Goal: Obtain resource: Download file/media

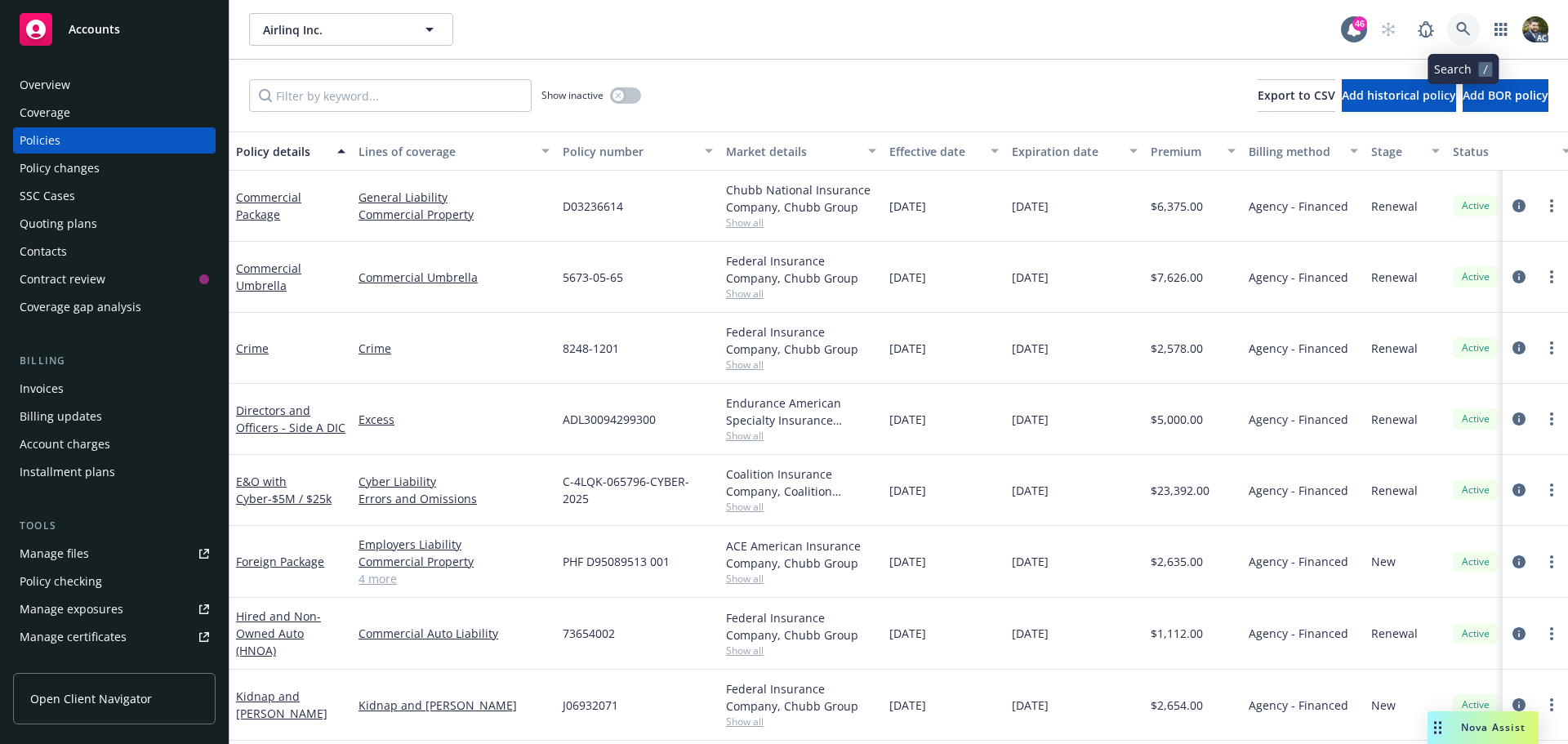
click at [1452, 26] on link at bounding box center [1463, 29] width 33 height 33
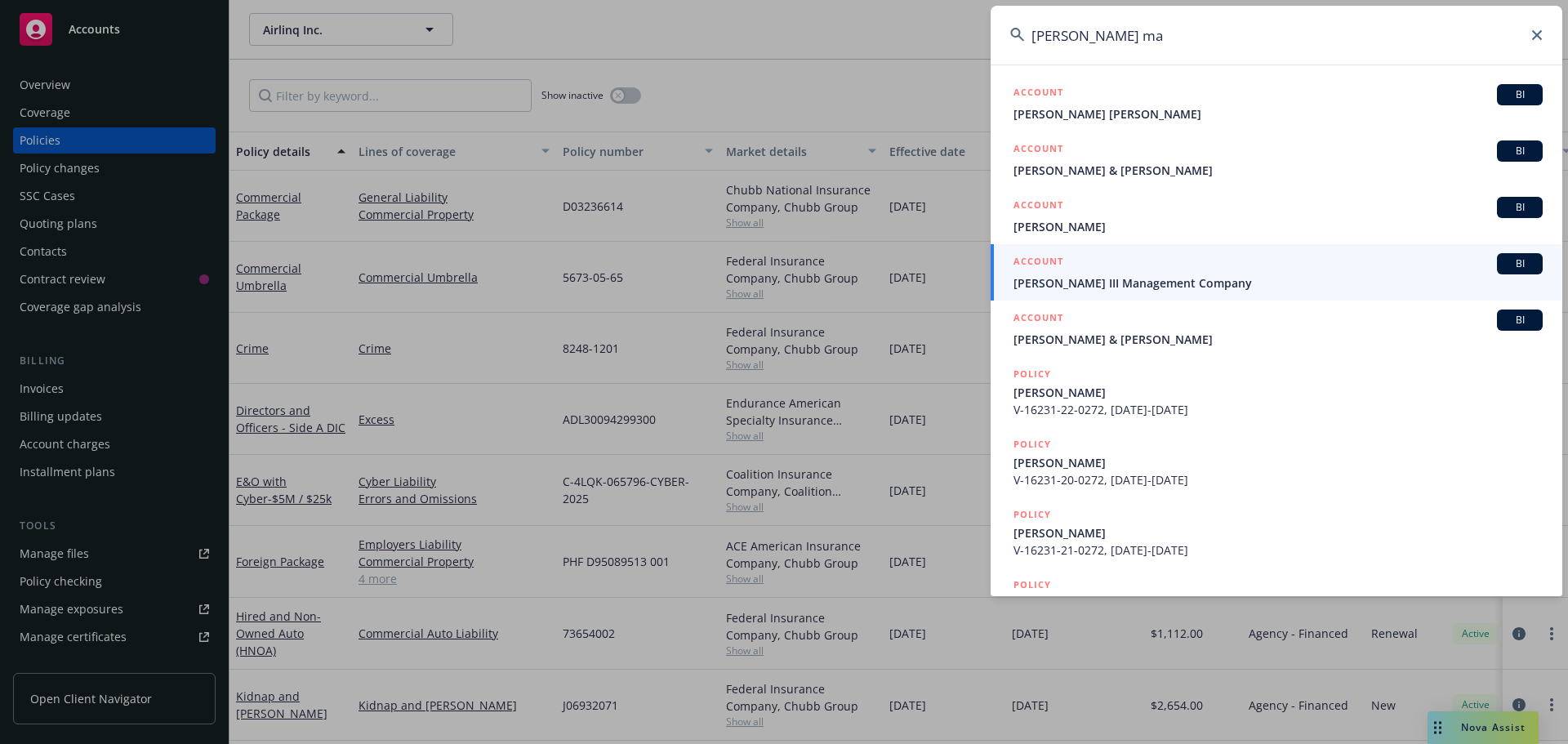
type input "[PERSON_NAME] ma"
click at [1286, 282] on span "[PERSON_NAME] III Management Company" at bounding box center [1278, 283] width 529 height 17
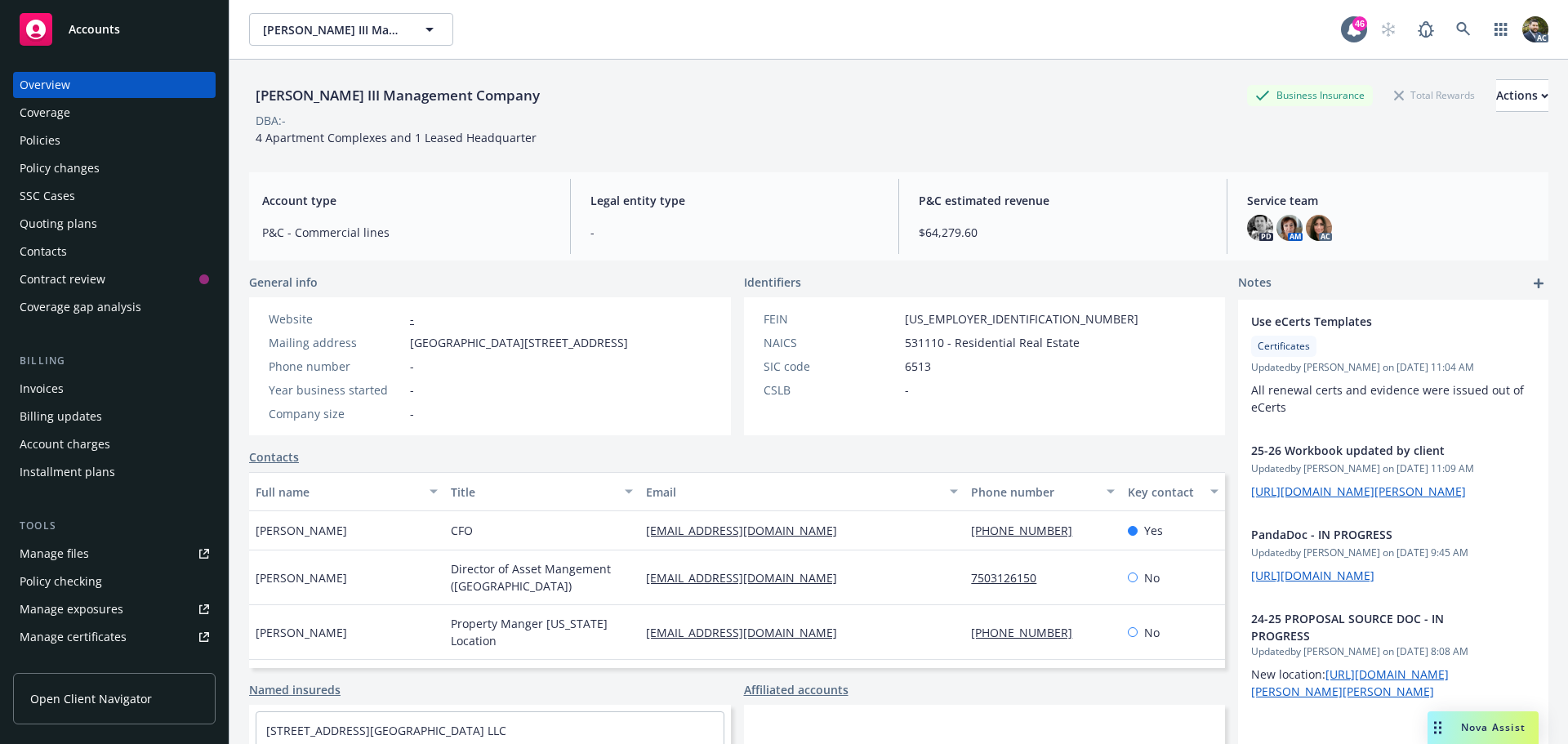
click at [80, 137] on div "Policies" at bounding box center [113, 140] width 189 height 26
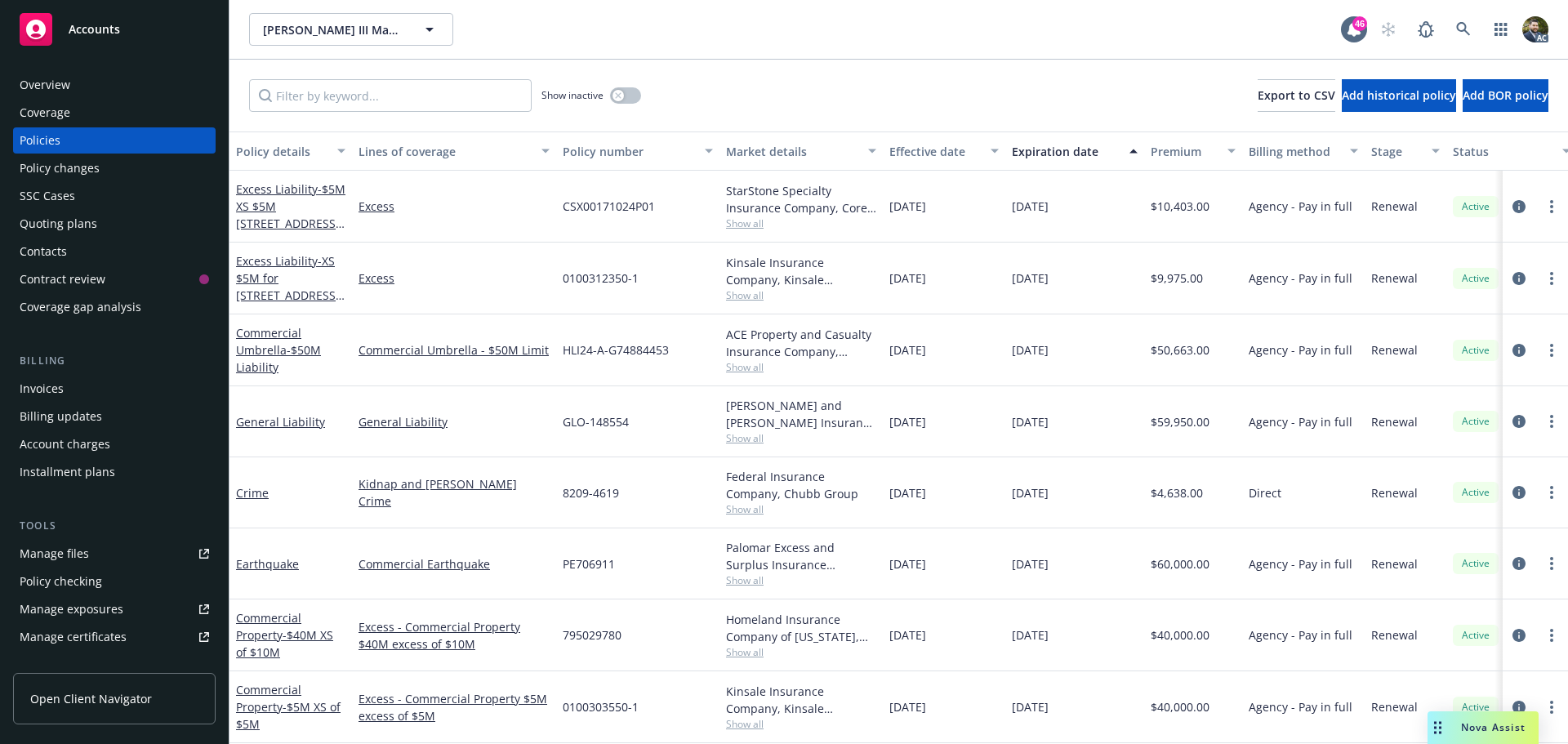
click at [289, 154] on div "Policy details" at bounding box center [282, 151] width 92 height 17
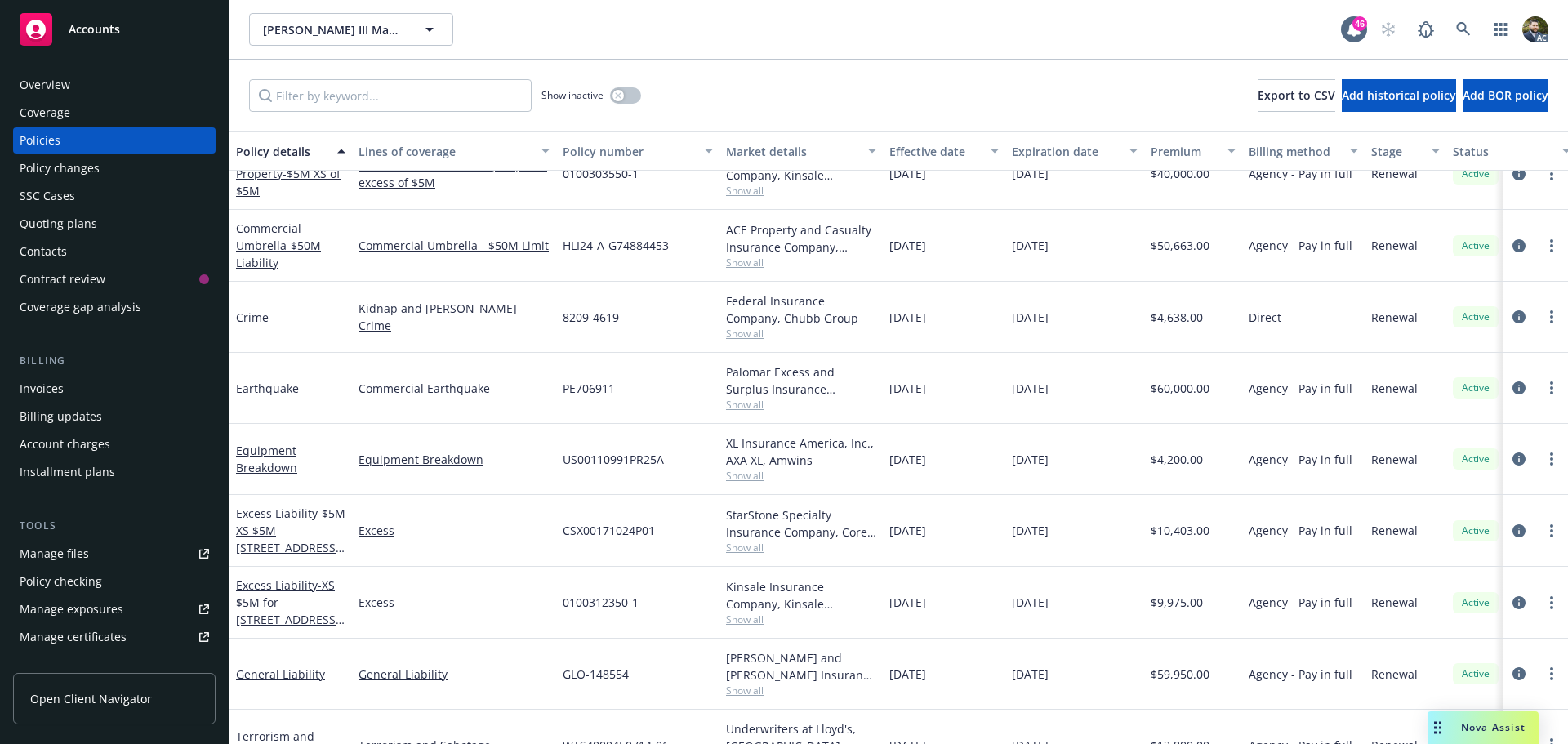
scroll to position [213, 0]
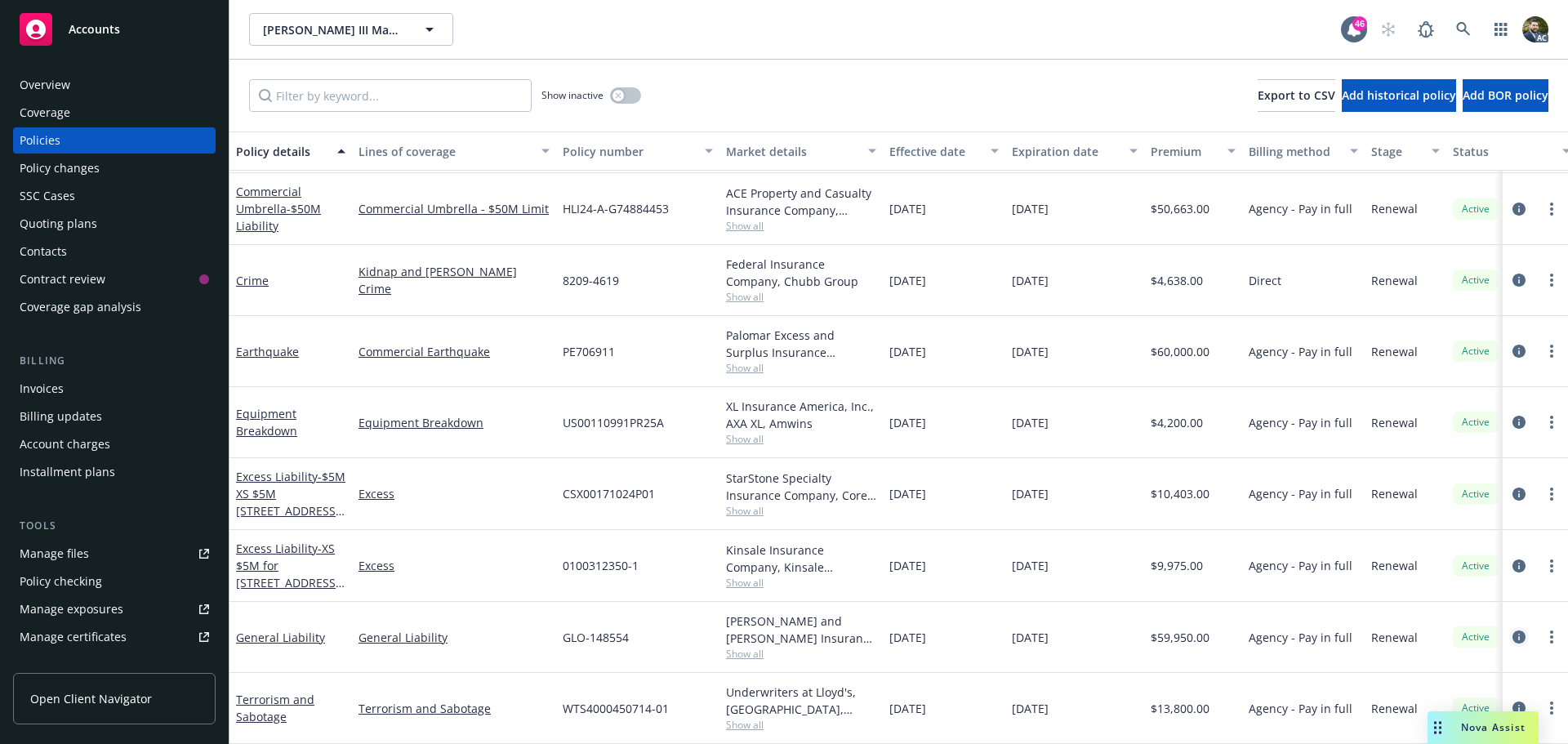
click at [1513, 631] on icon "circleInformation" at bounding box center [1519, 637] width 13 height 13
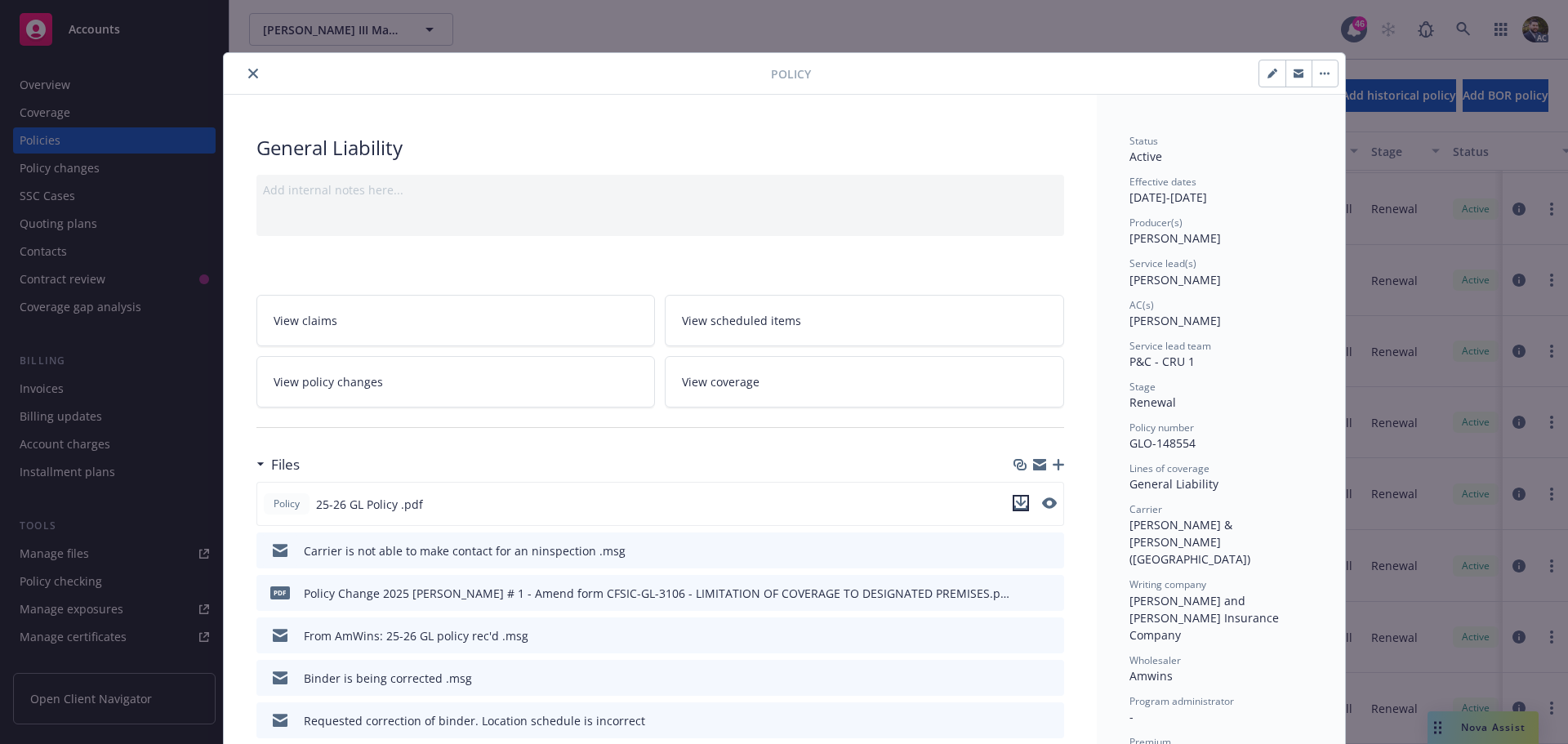
click at [1015, 503] on icon "download file" at bounding box center [1020, 502] width 11 height 10
click at [248, 71] on icon "close" at bounding box center [253, 74] width 10 height 10
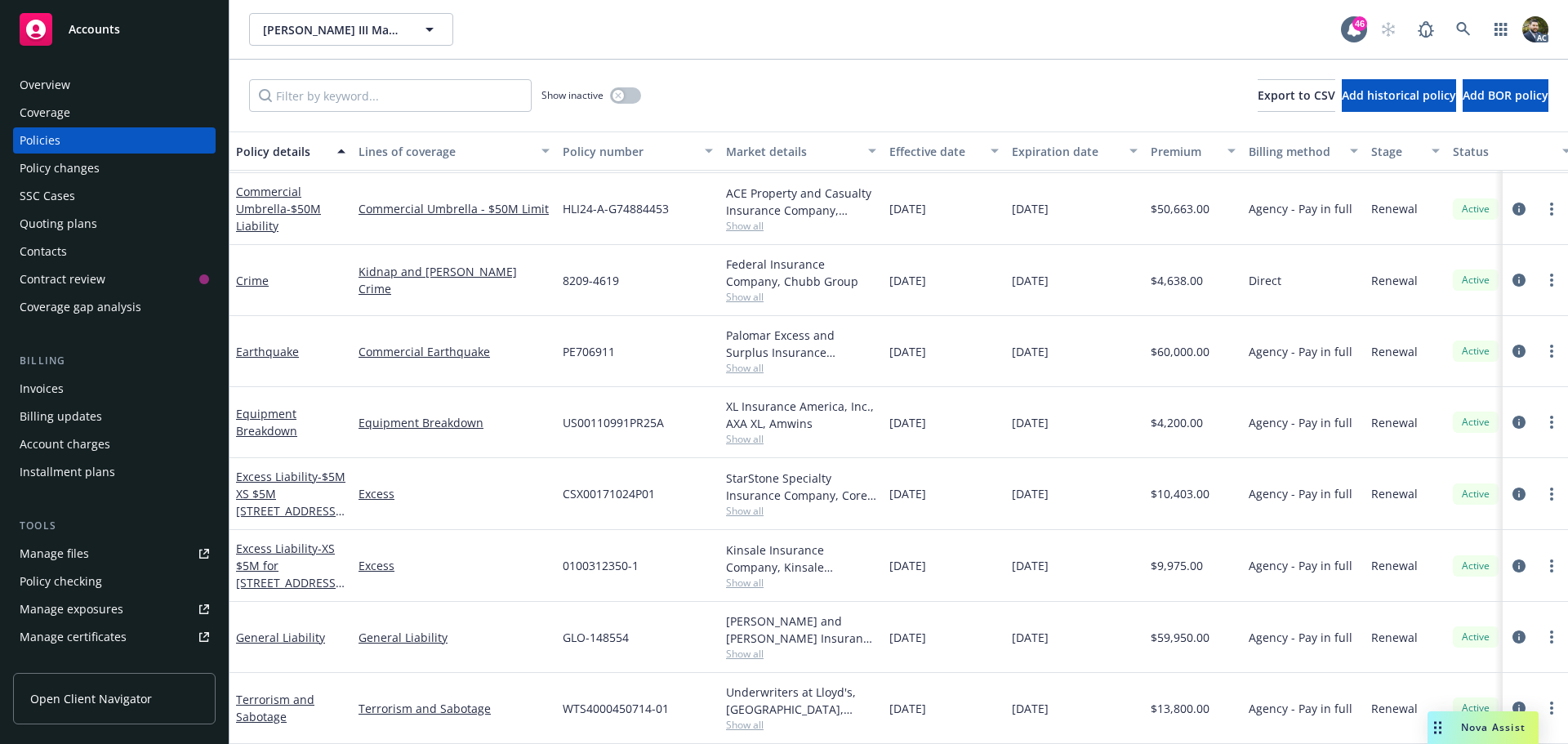
click at [39, 81] on div "Overview" at bounding box center [45, 85] width 50 height 26
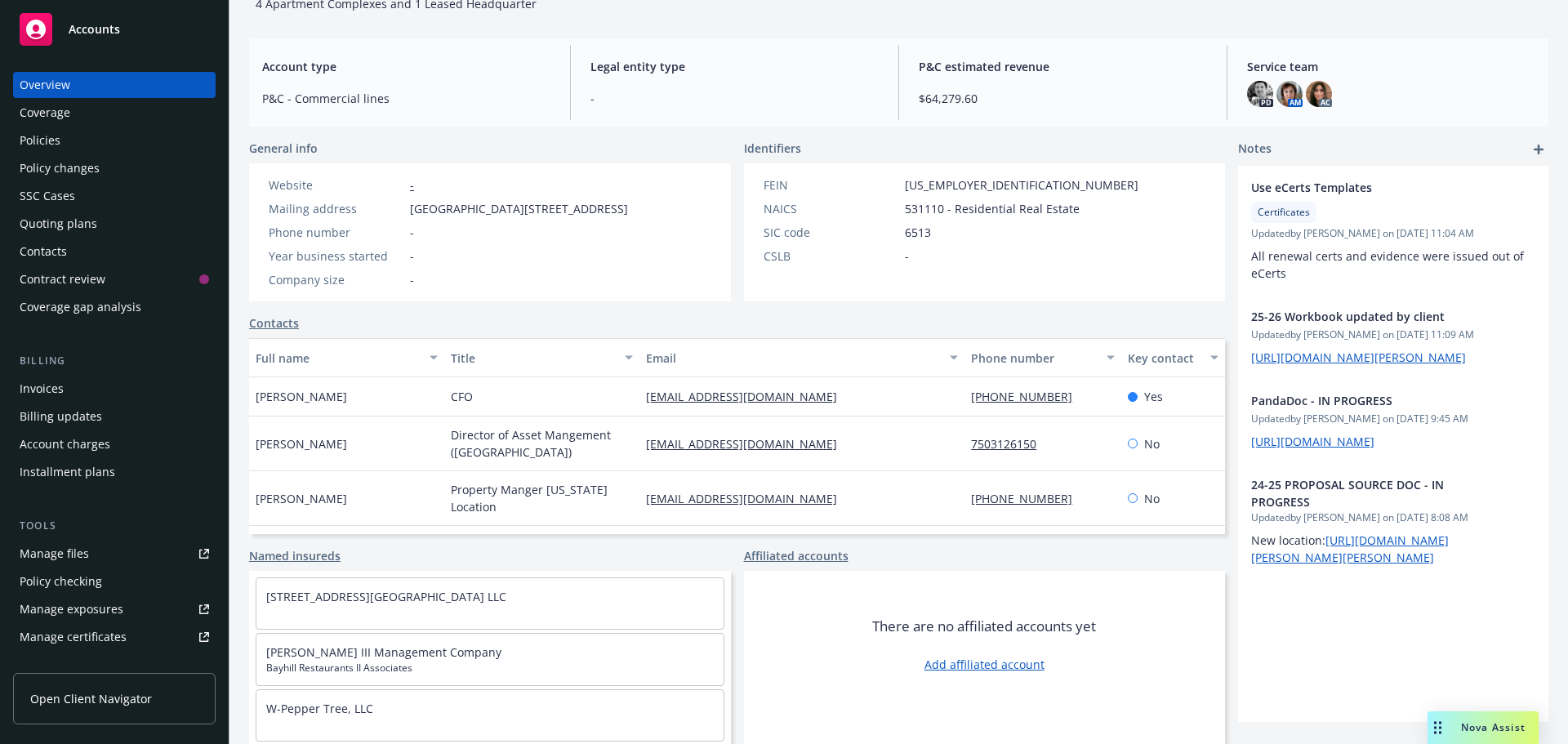
click at [236, 421] on div "[PERSON_NAME] III Management Company Business Insurance Total Rewards Actions D…" at bounding box center [898, 298] width 1339 height 744
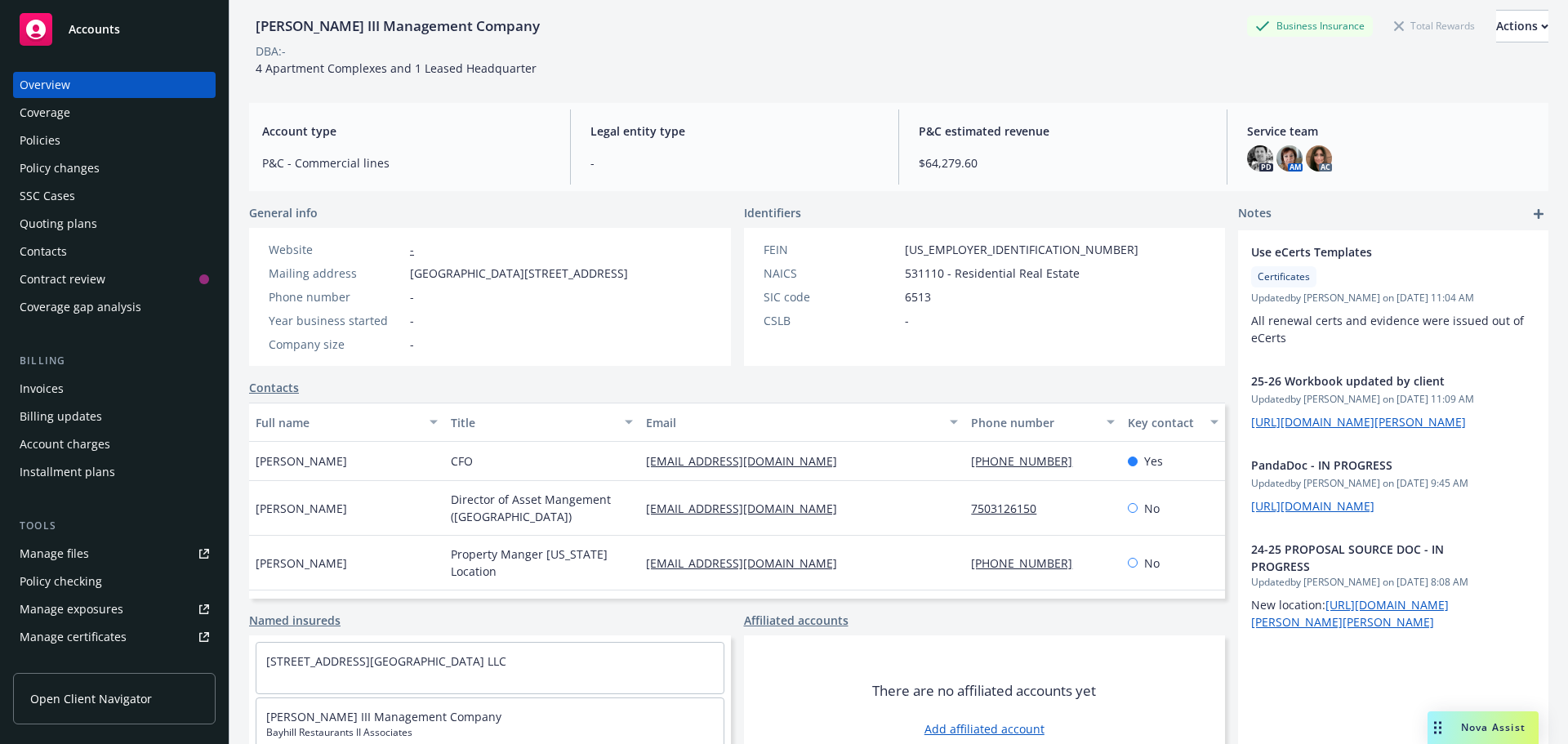
click at [1510, 721] on span "Nova Assist" at bounding box center [1493, 727] width 65 height 14
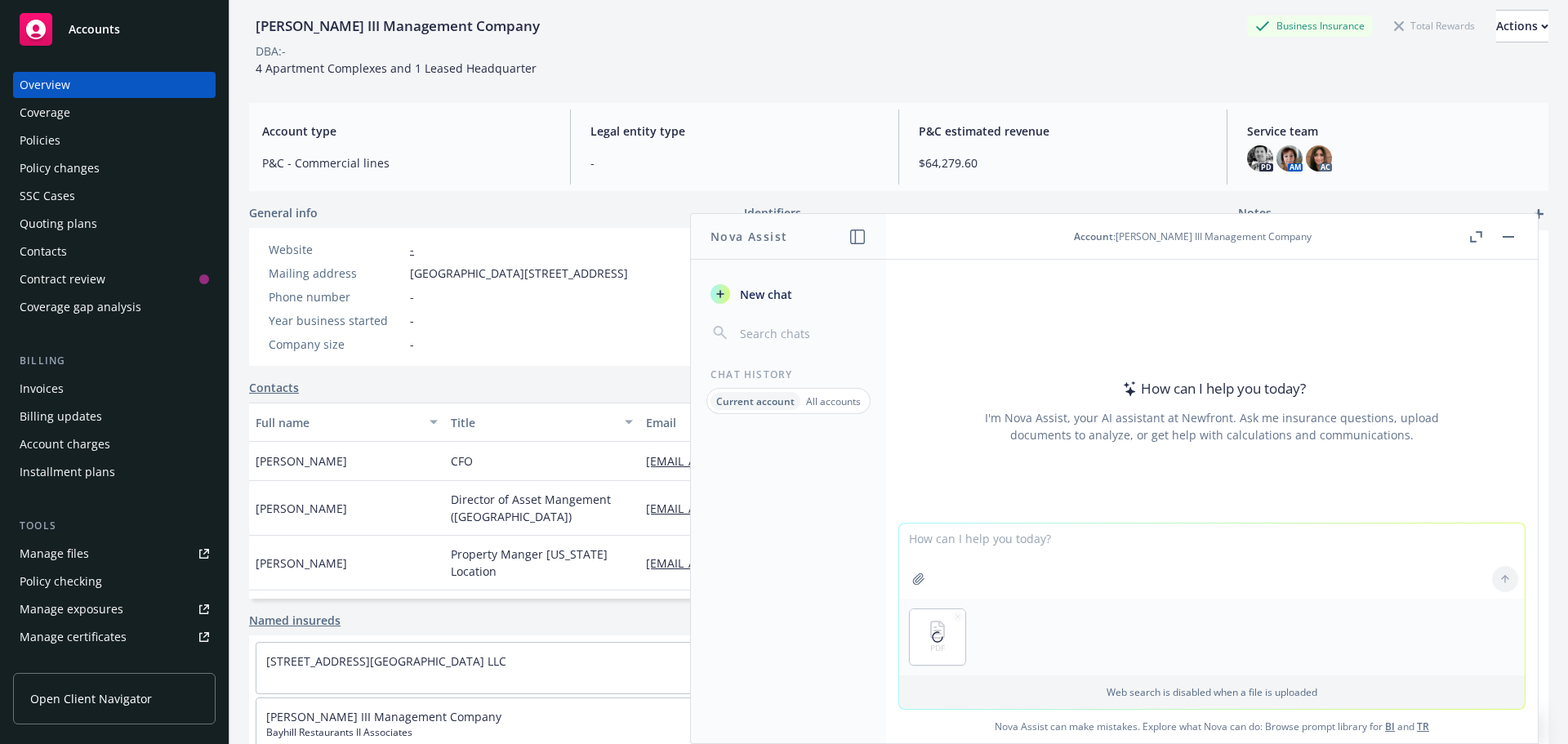
click at [994, 539] on textarea at bounding box center [1212, 561] width 626 height 75
type textarea "Does this attached policy cover retaliation?"
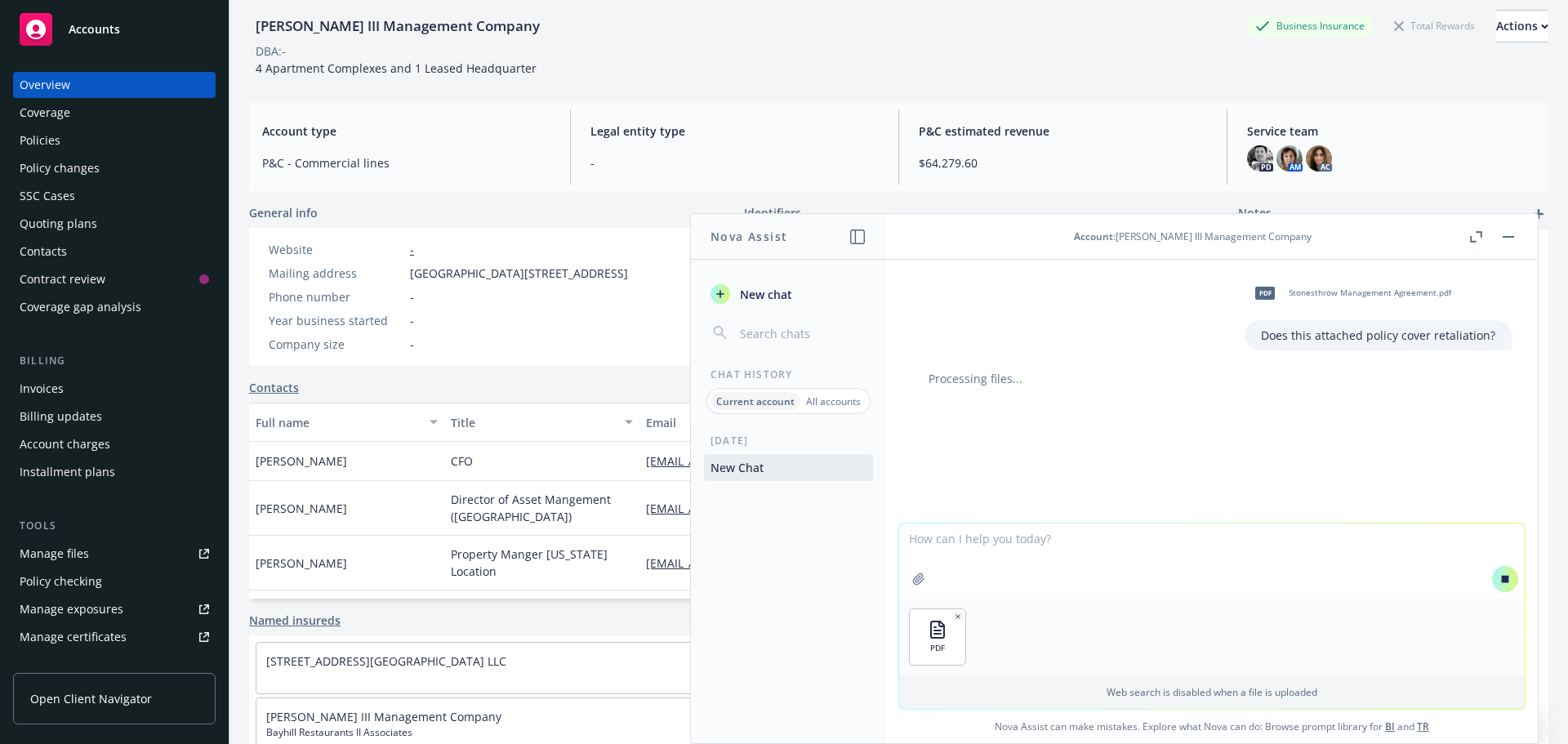
click at [988, 541] on textarea at bounding box center [1212, 561] width 626 height 75
click at [1502, 578] on icon at bounding box center [1505, 578] width 8 height 8
click at [954, 615] on icon "button" at bounding box center [958, 617] width 8 height 8
click at [766, 292] on span "New chat" at bounding box center [765, 294] width 55 height 17
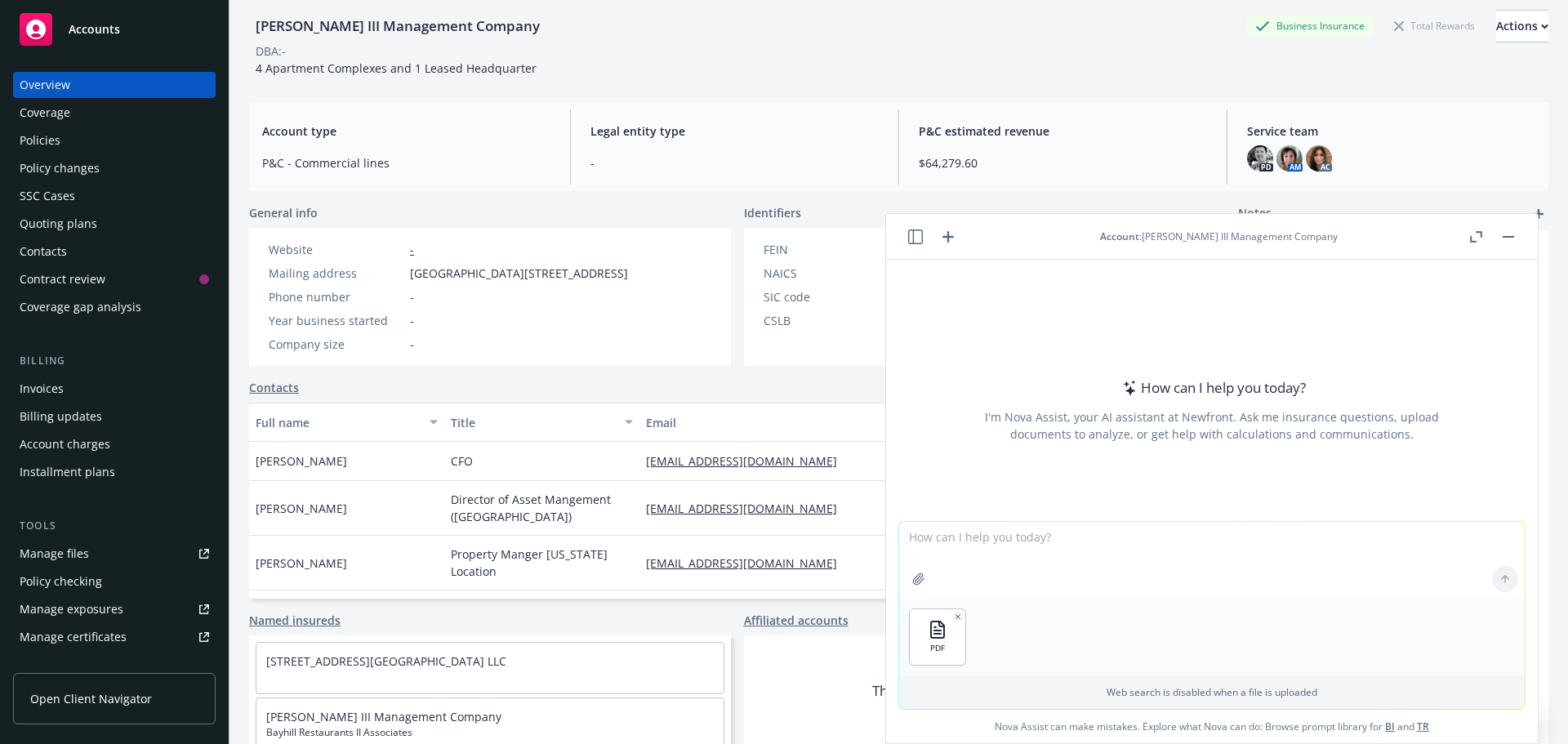
click at [1138, 533] on textarea at bounding box center [1212, 560] width 626 height 77
type textarea "Does this policy cover retaliation?"
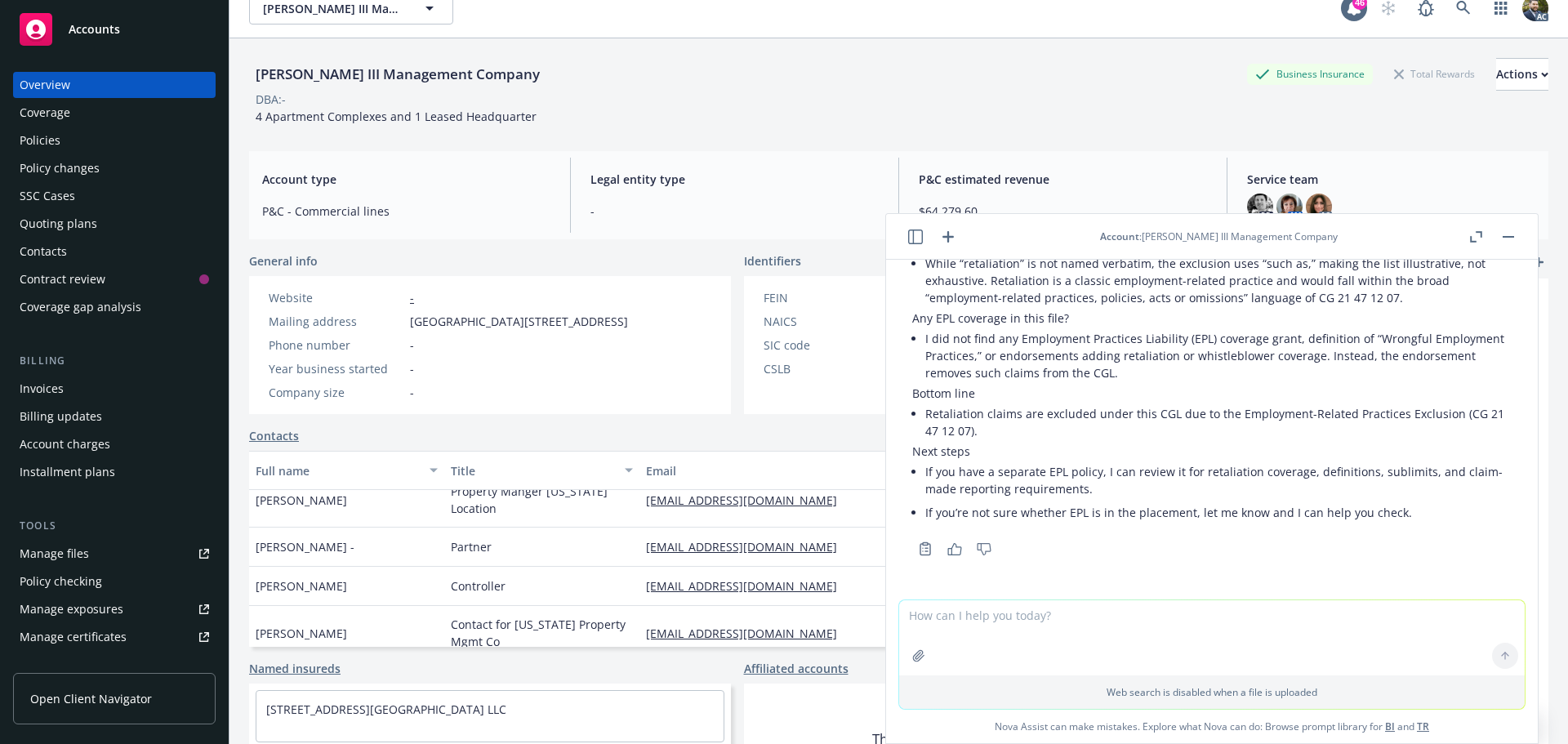
scroll to position [0, 0]
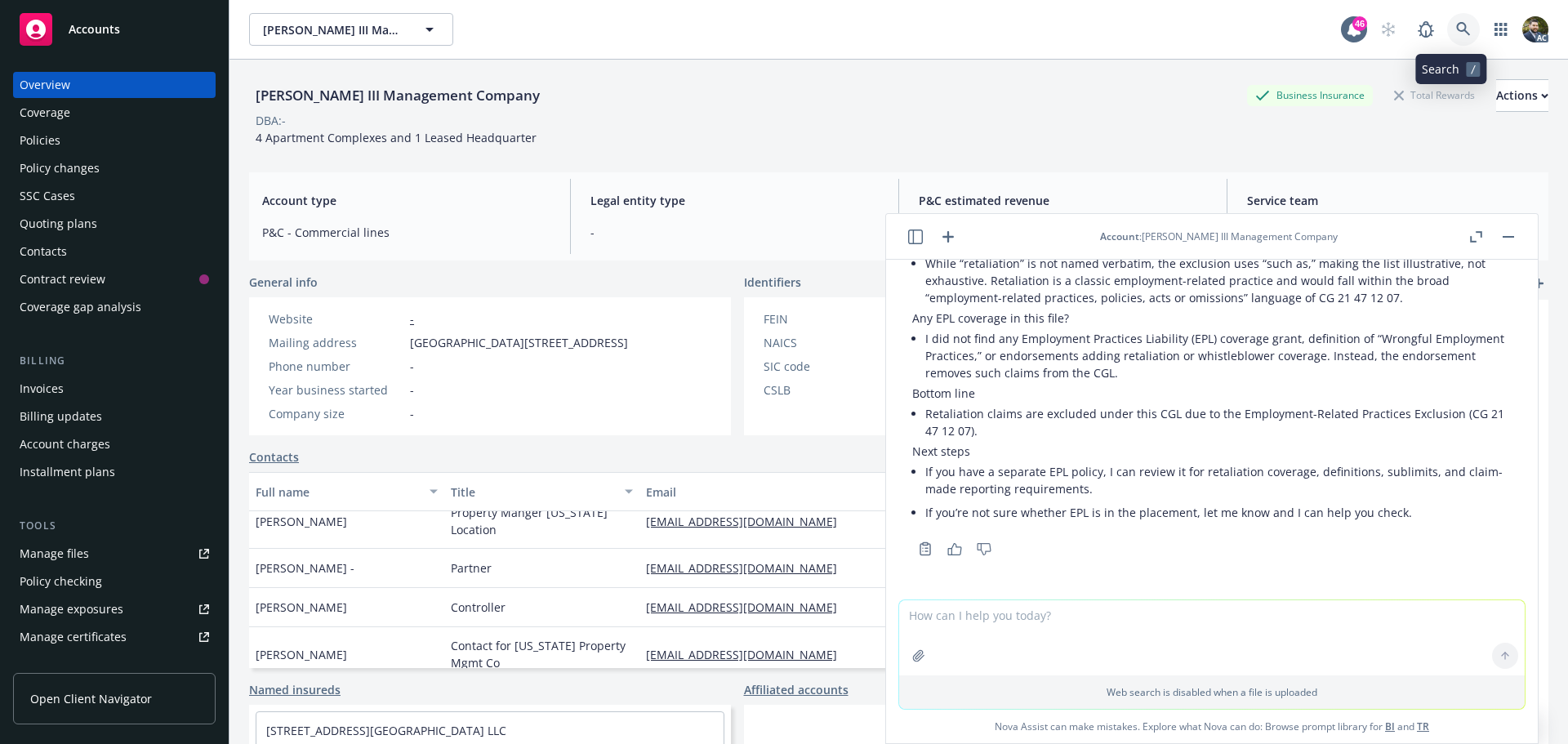
click at [1456, 35] on icon at bounding box center [1463, 29] width 14 height 14
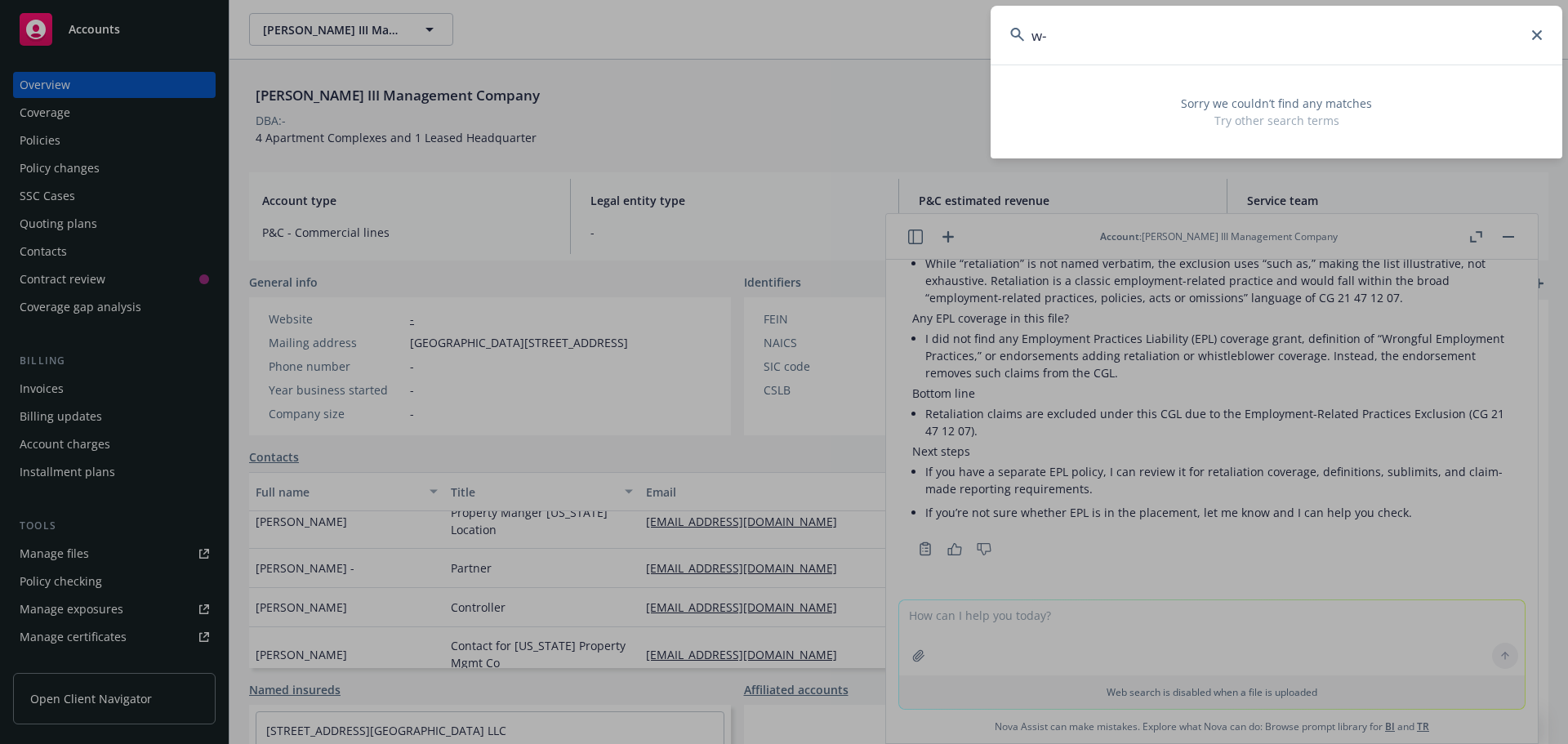
type input "w"
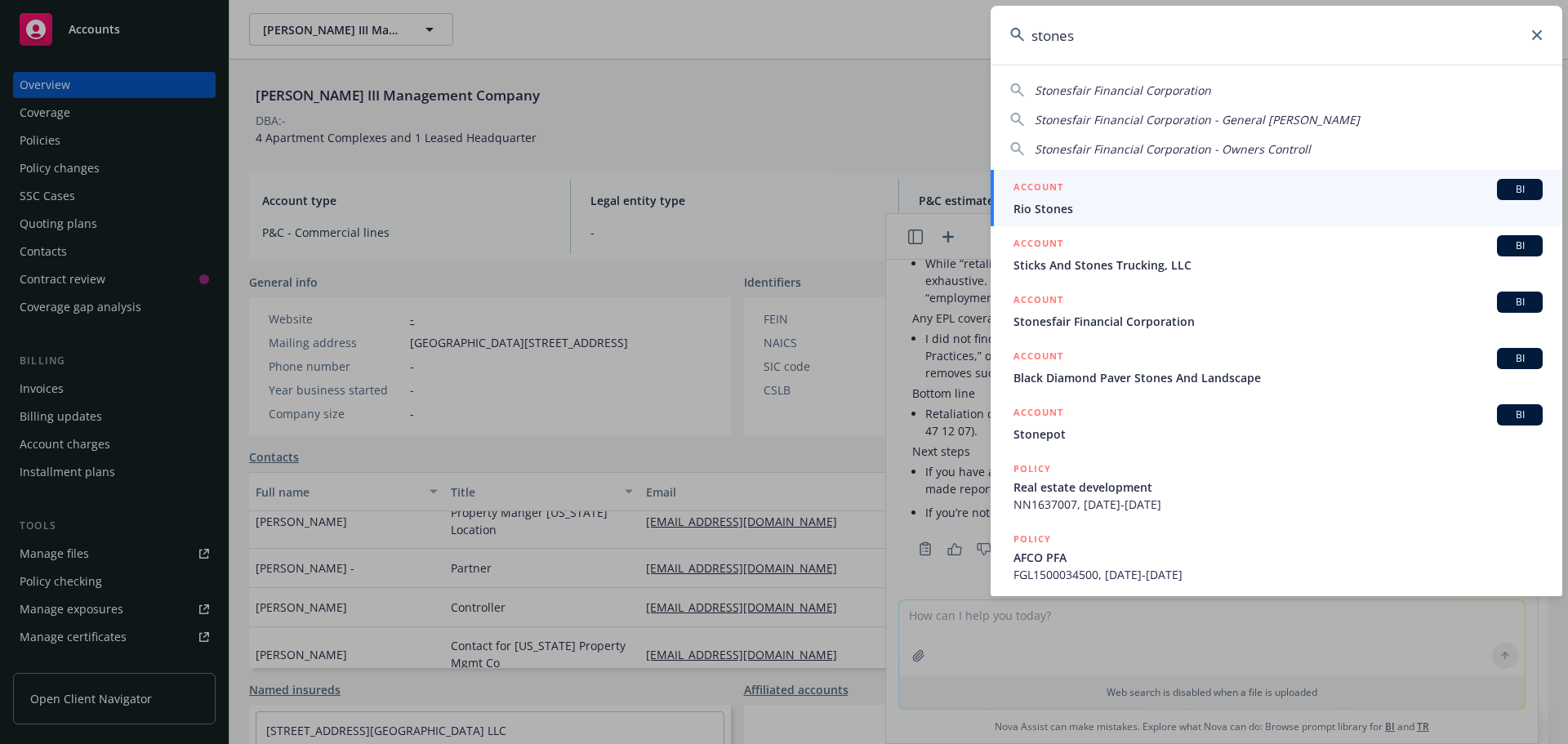
type input "stones"
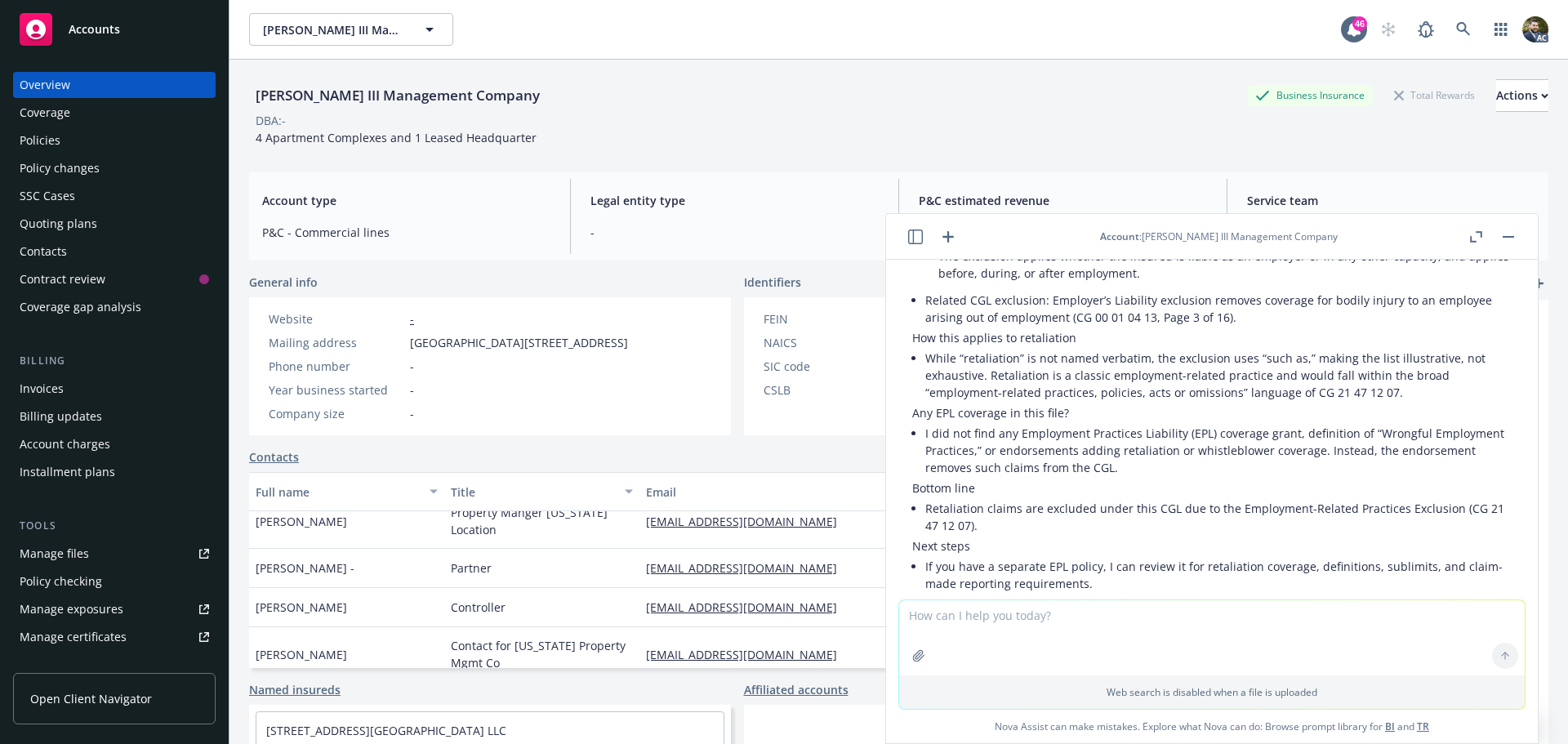
scroll to position [450, 0]
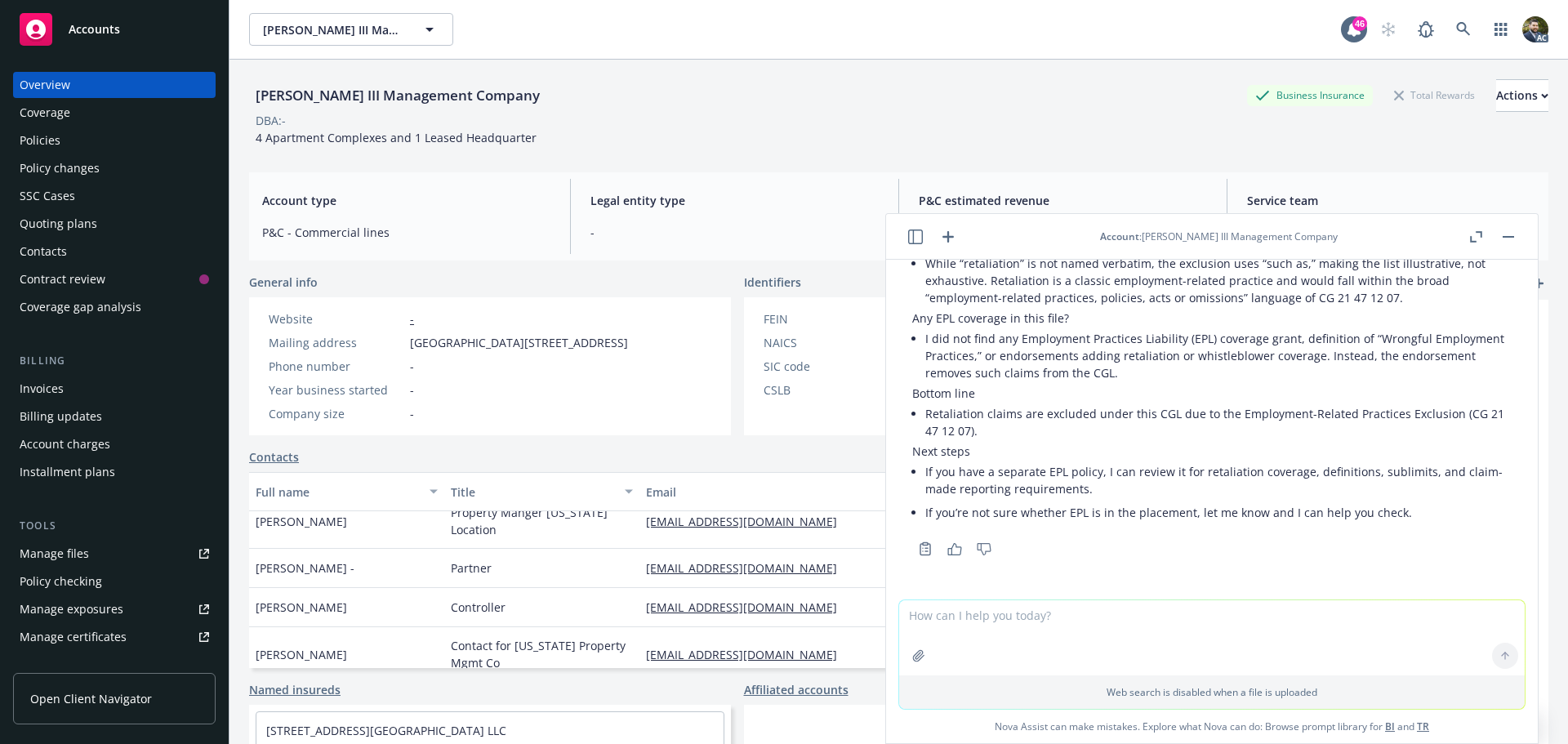
click at [32, 143] on div "Policies" at bounding box center [39, 140] width 41 height 26
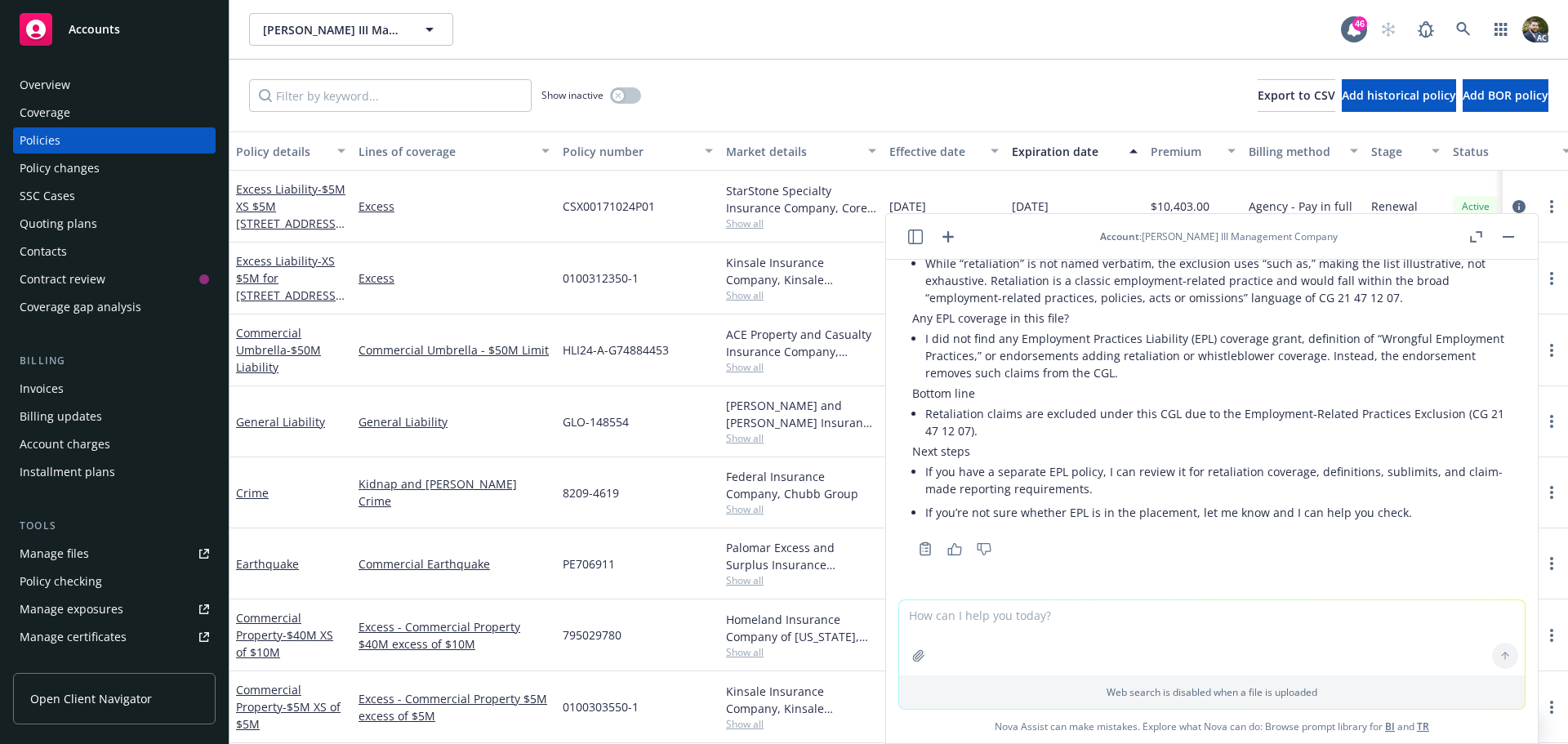
click at [1504, 237] on rect "button" at bounding box center [1508, 237] width 12 height 2
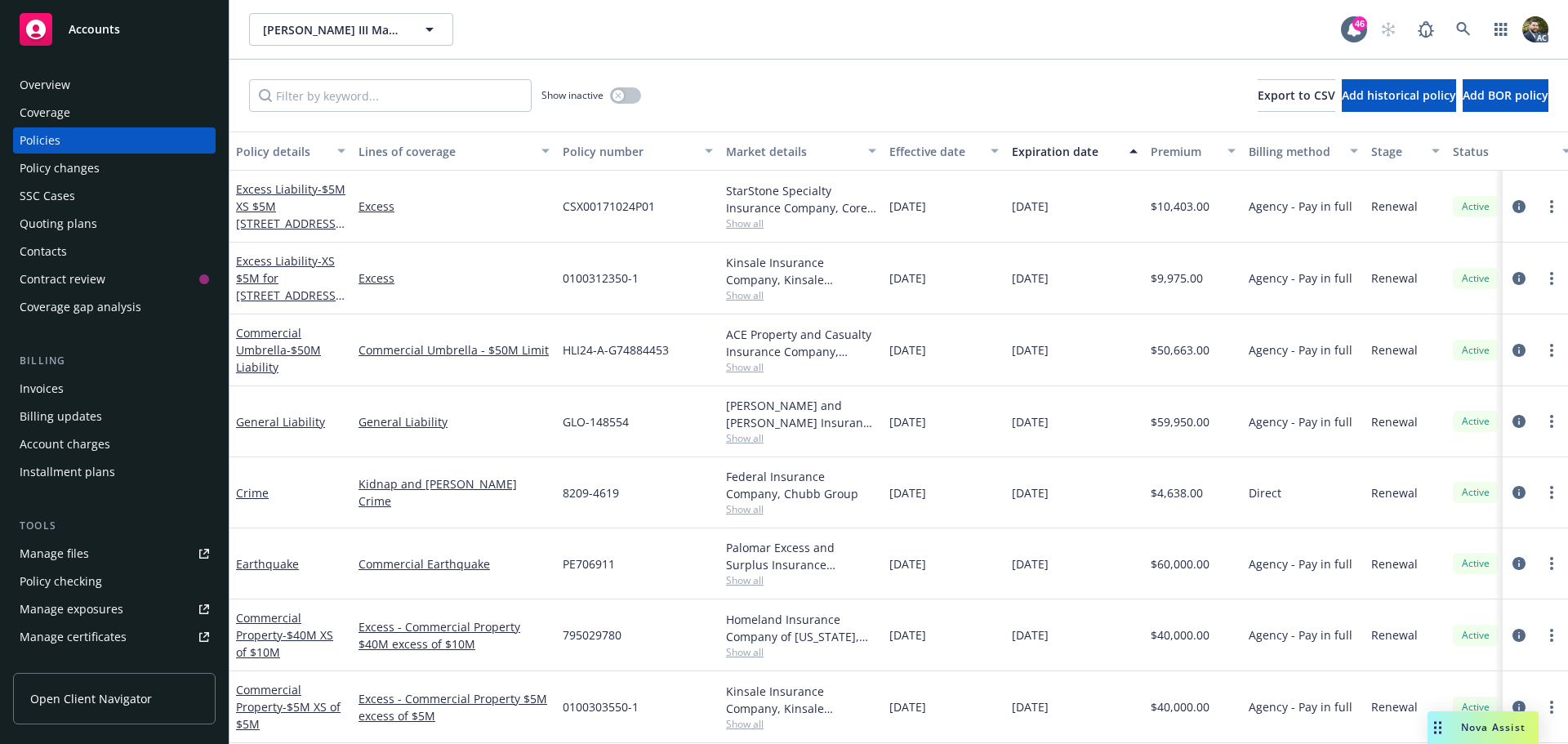
click at [278, 154] on div "Policy details" at bounding box center [282, 151] width 92 height 17
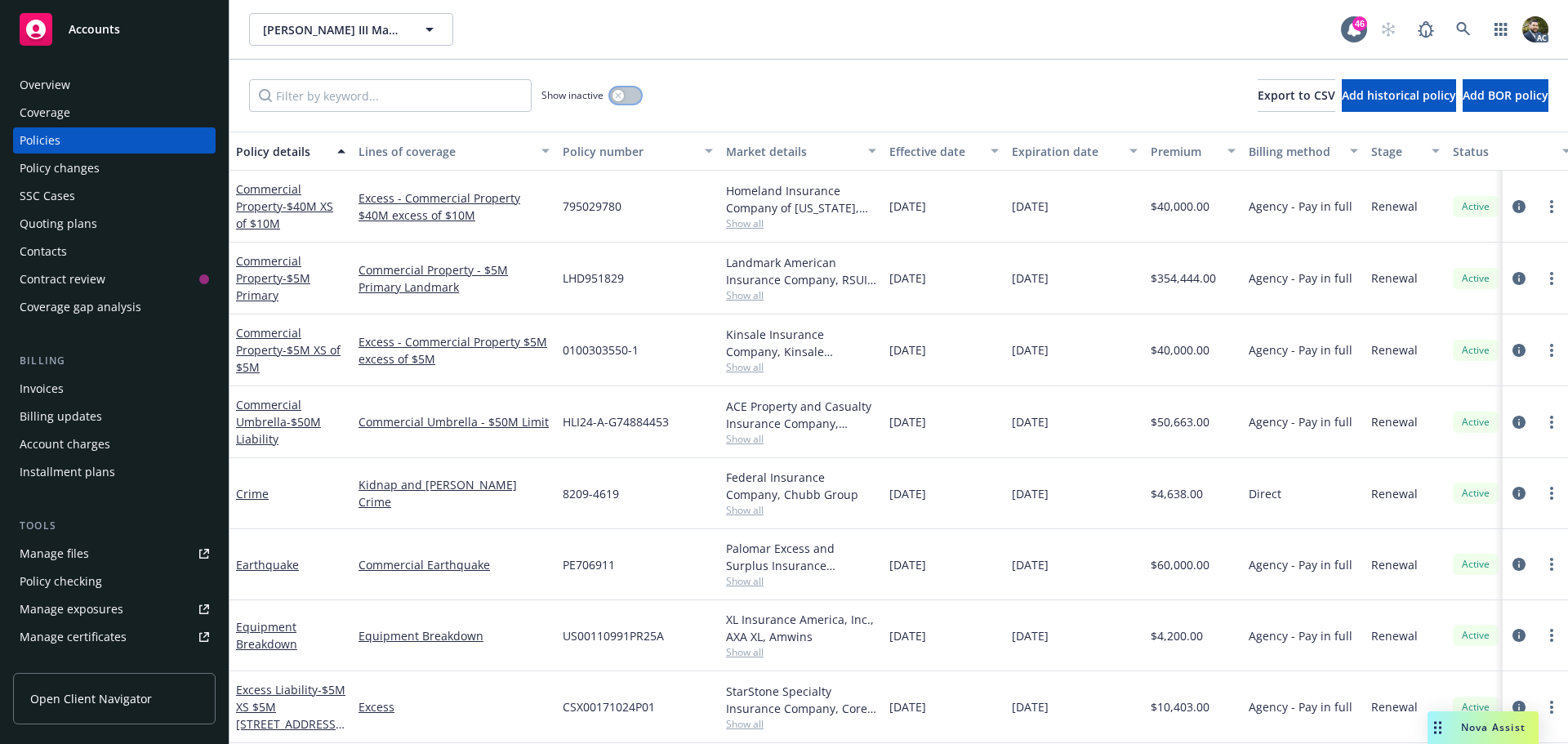
click at [623, 93] on div "button" at bounding box center [618, 96] width 12 height 12
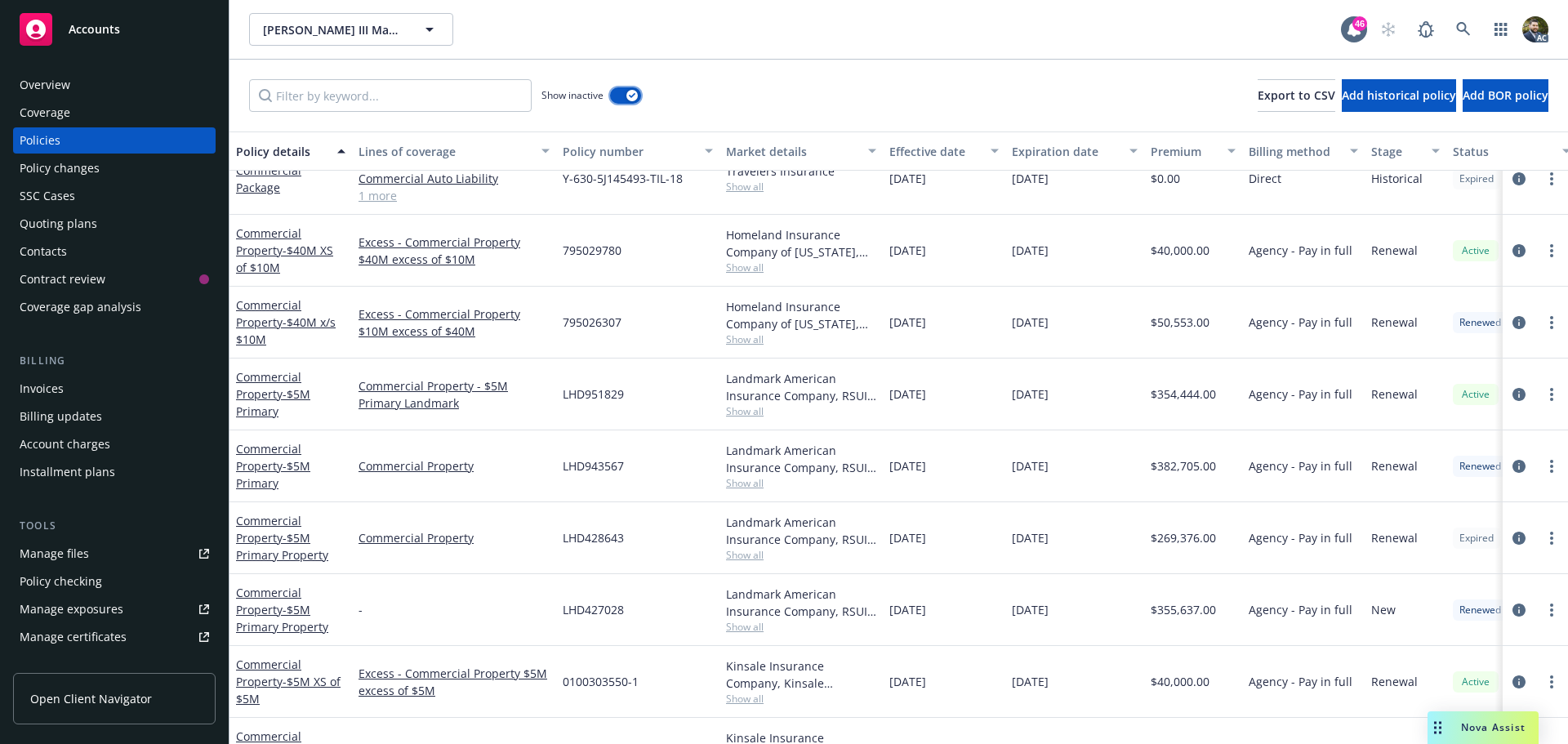
scroll to position [409, 0]
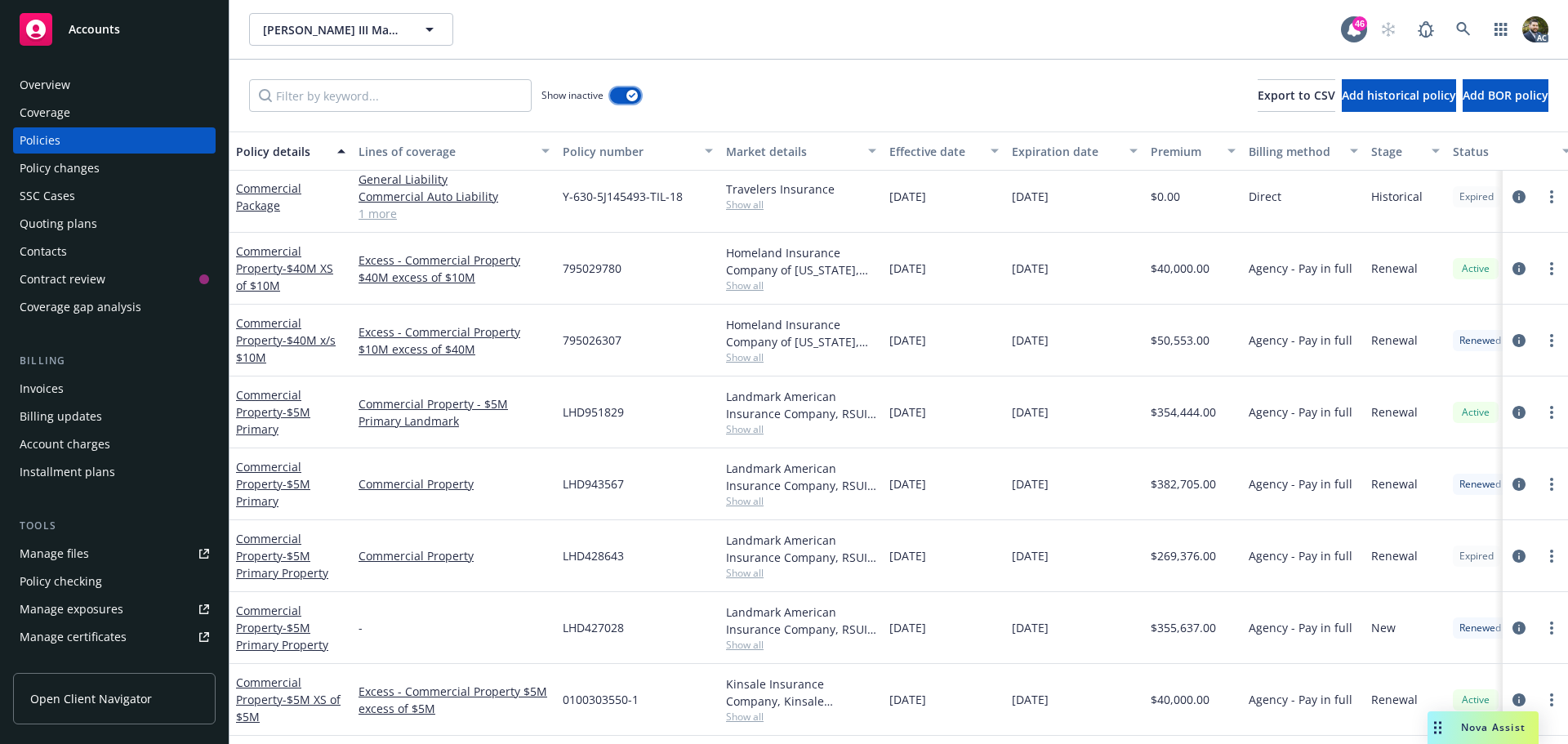
drag, startPoint x: 623, startPoint y: 99, endPoint x: 1008, endPoint y: 18, distance: 393.4
click at [623, 98] on button "button" at bounding box center [625, 95] width 31 height 16
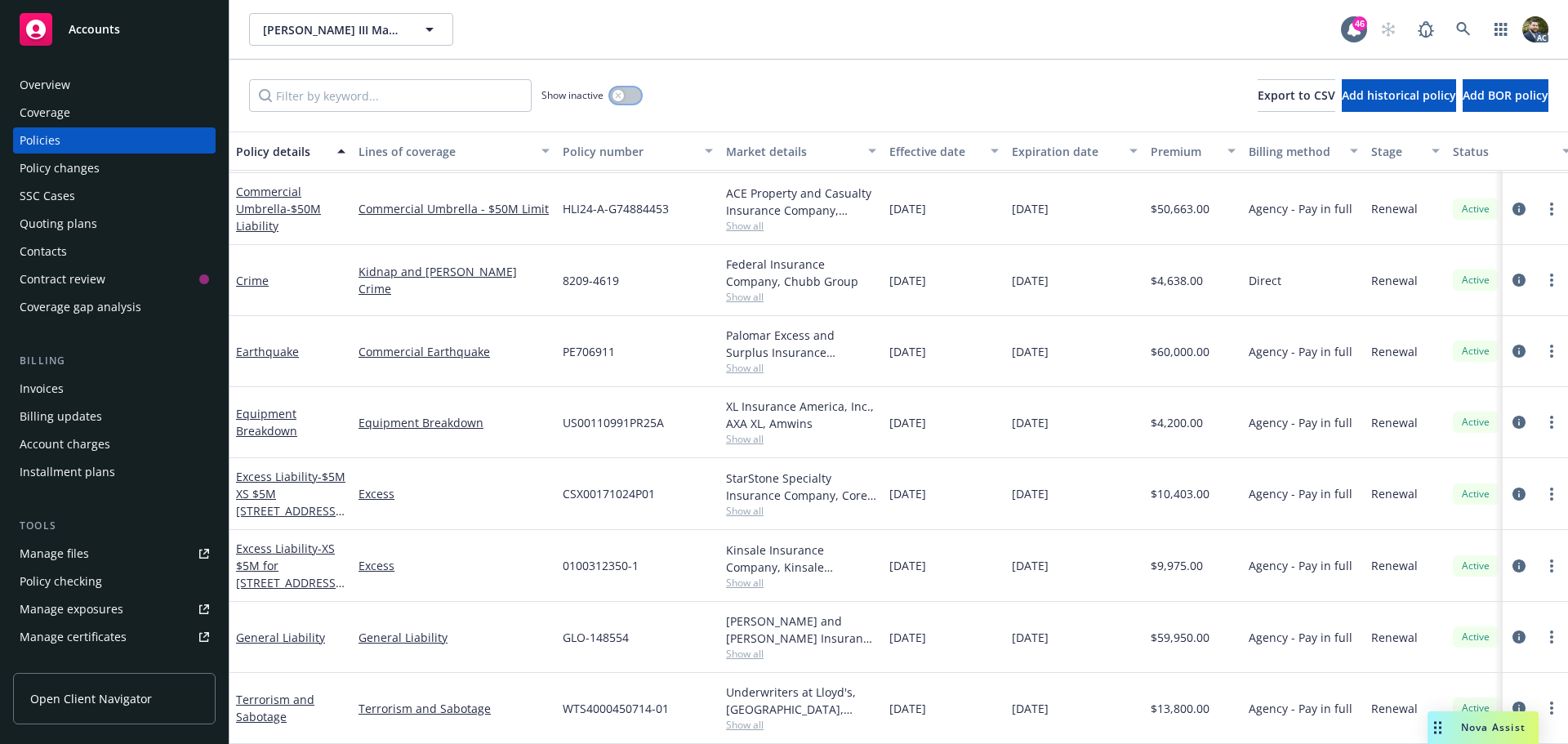
scroll to position [213, 0]
click at [624, 95] on div "button" at bounding box center [618, 96] width 12 height 12
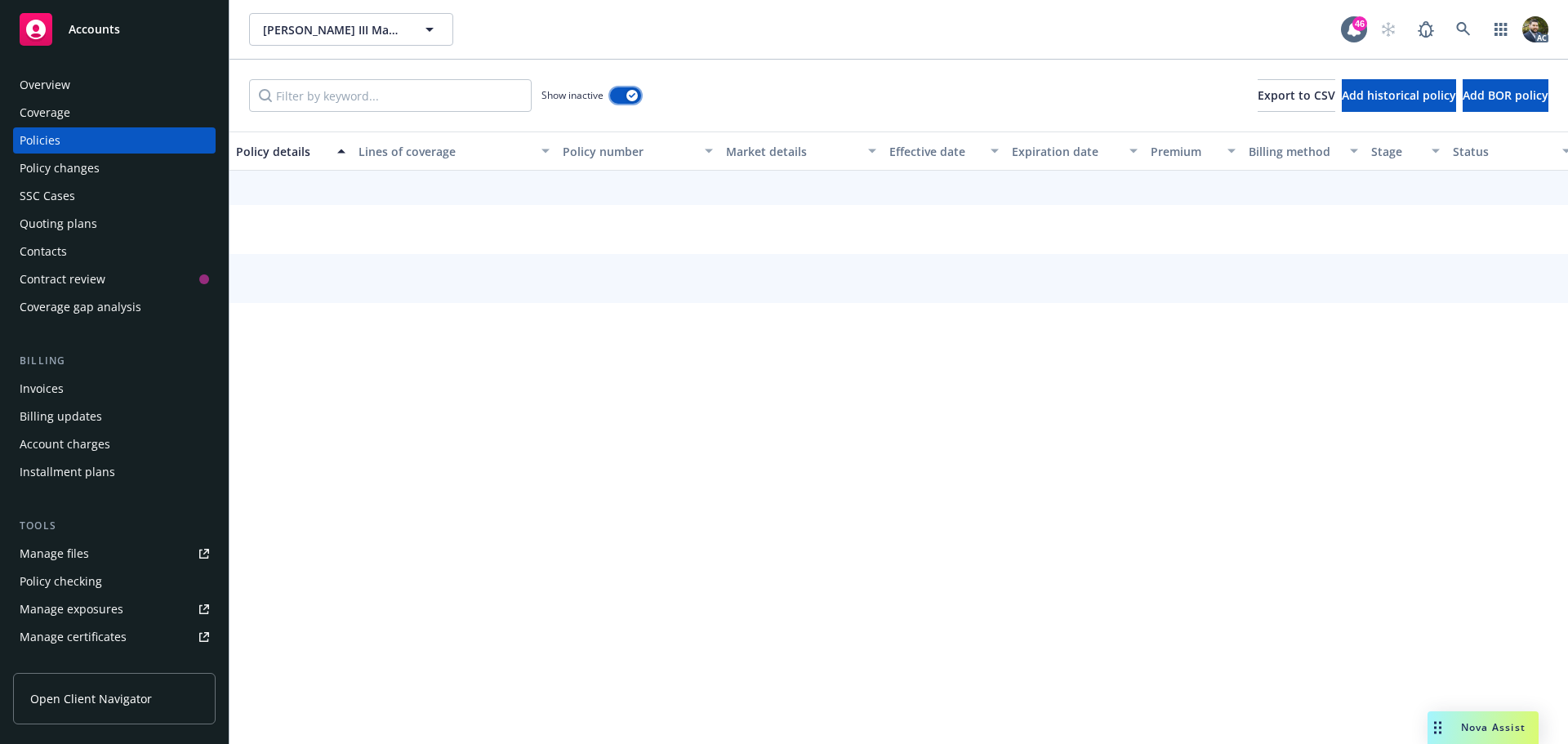
scroll to position [145, 0]
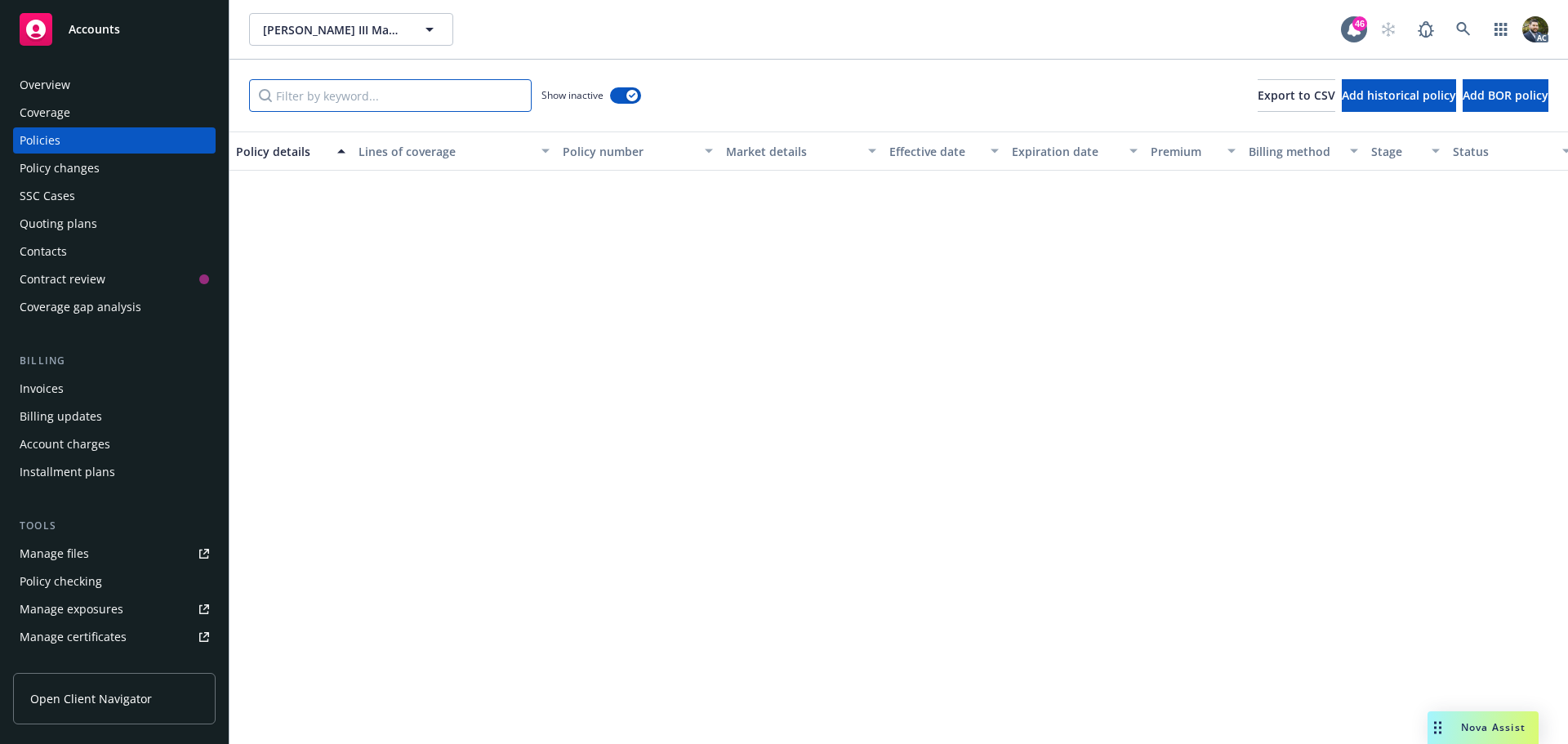
click at [450, 98] on input "Filter by keyword..." at bounding box center [390, 95] width 282 height 33
type input "m"
type input "D"
type input "e"
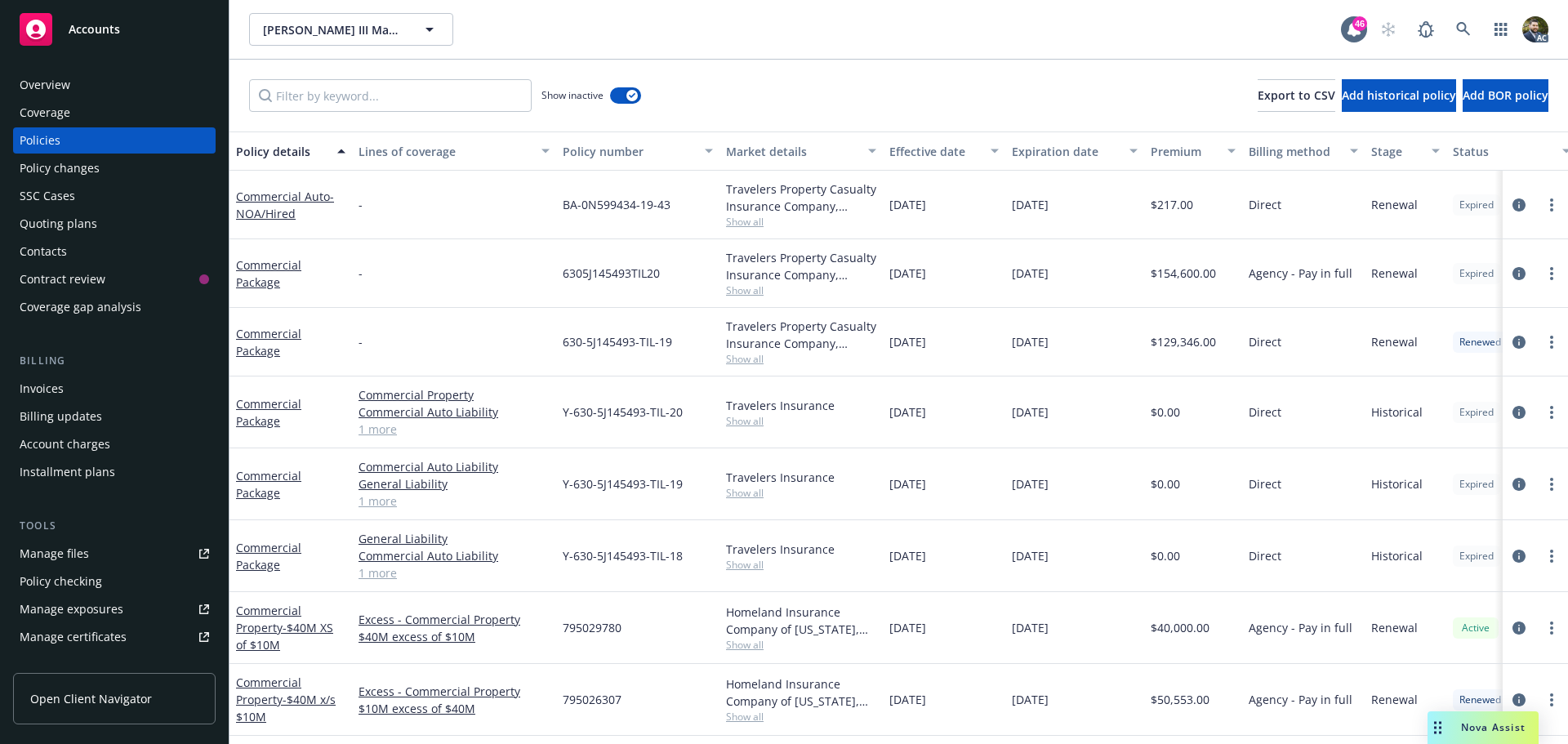
click at [160, 81] on div "Overview" at bounding box center [113, 85] width 189 height 26
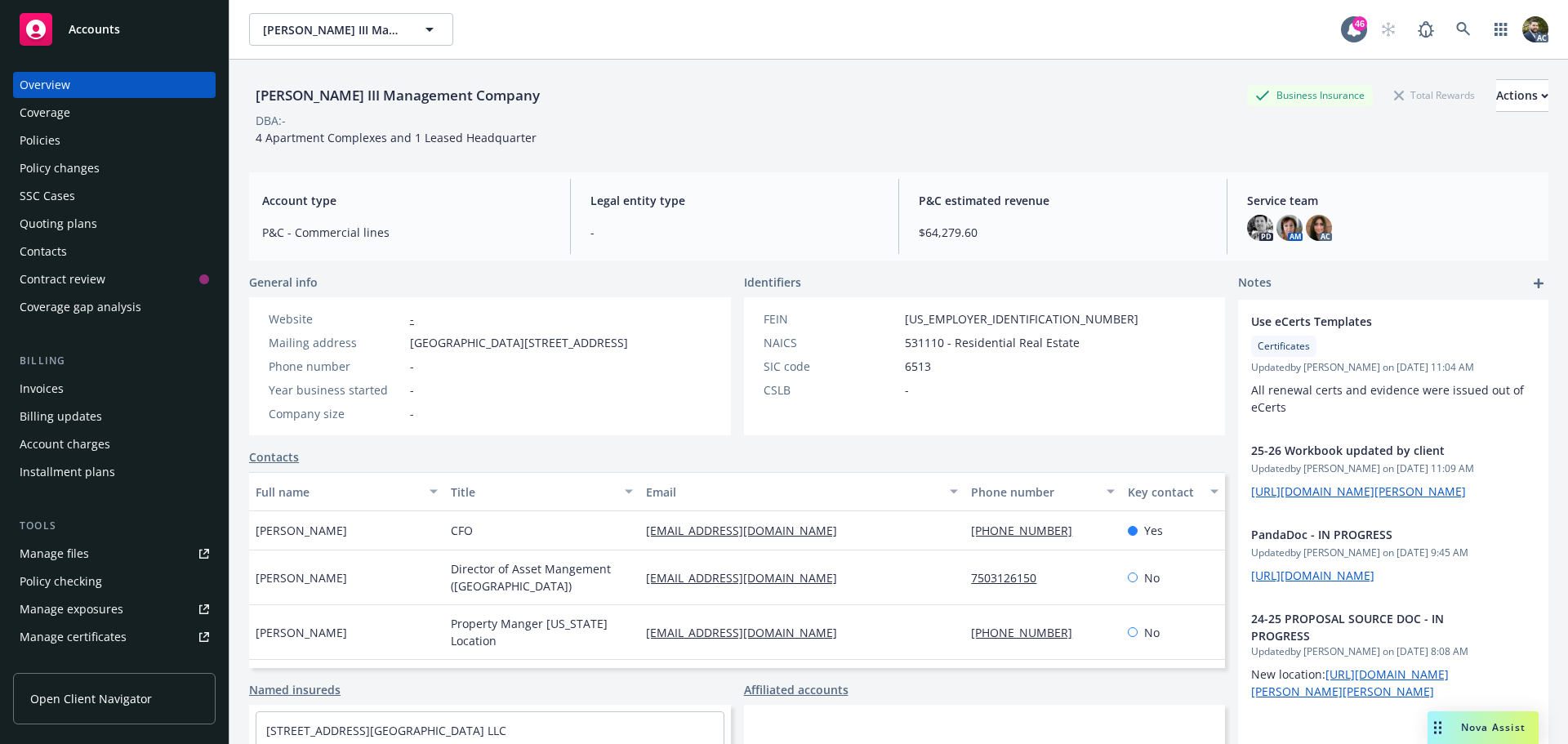
click at [102, 140] on div "Policies" at bounding box center [113, 140] width 189 height 26
